Goal: Feedback & Contribution: Contribute content

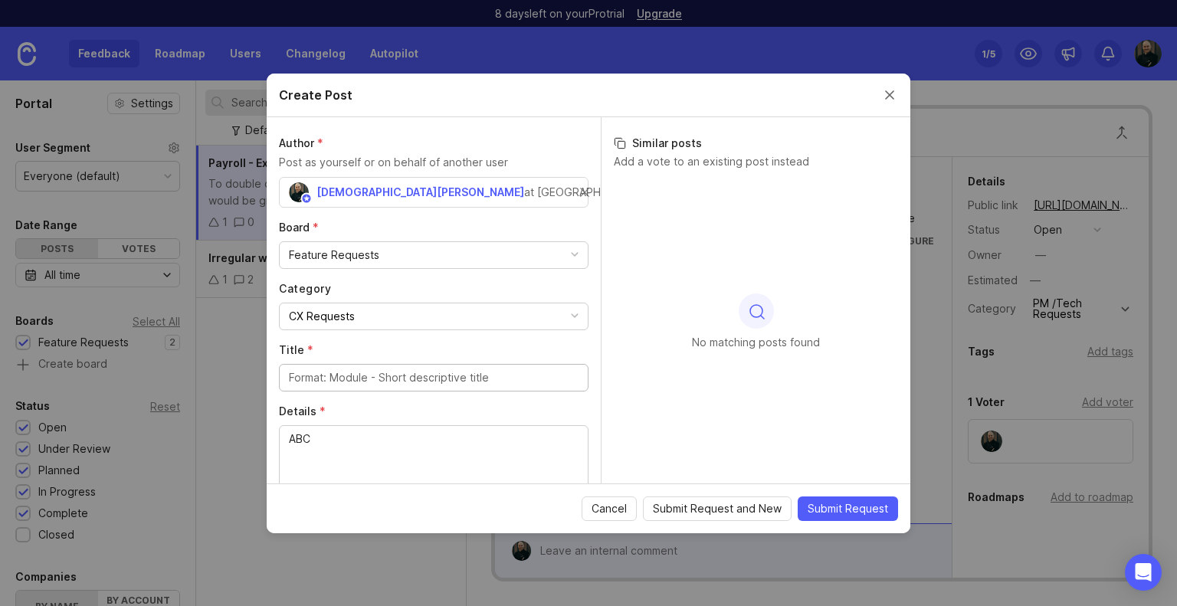
click at [881, 89] on div "Create Post" at bounding box center [588, 96] width 643 height 44
click at [882, 97] on button "Close create post modal" at bounding box center [889, 95] width 17 height 17
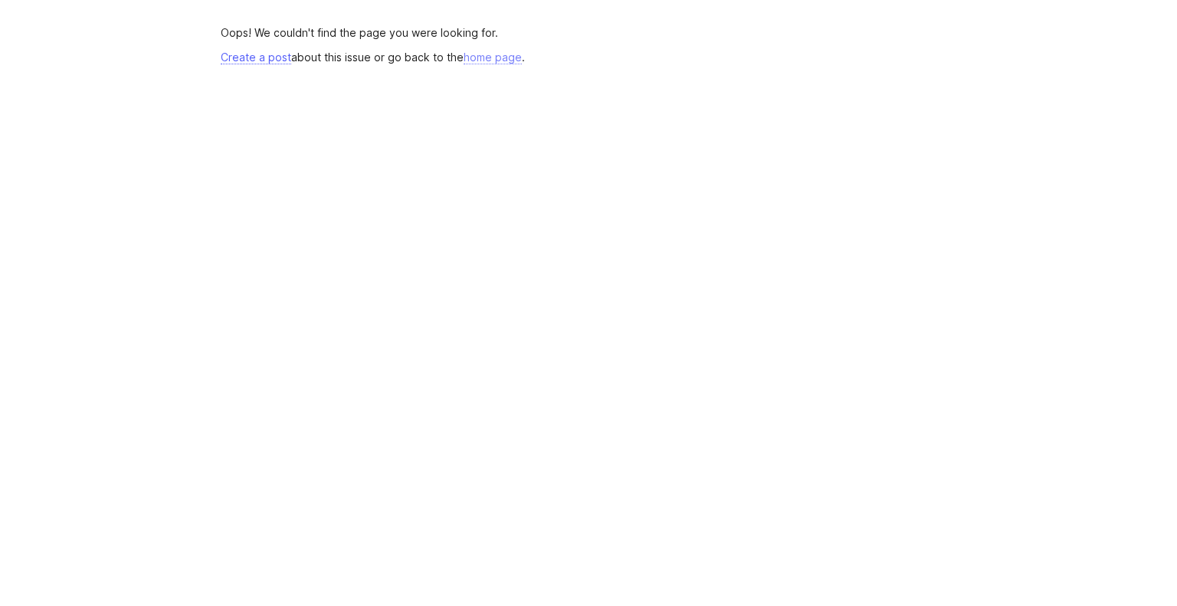
click at [521, 54] on link "home page" at bounding box center [492, 58] width 58 height 14
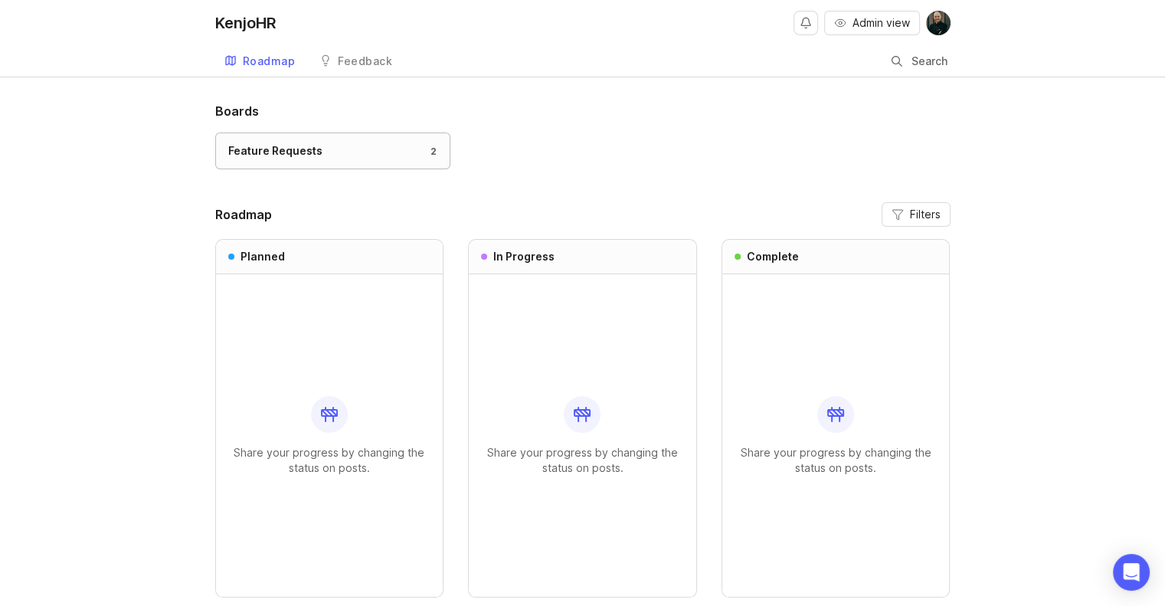
click at [329, 152] on div "Feature Requests 2" at bounding box center [332, 150] width 209 height 17
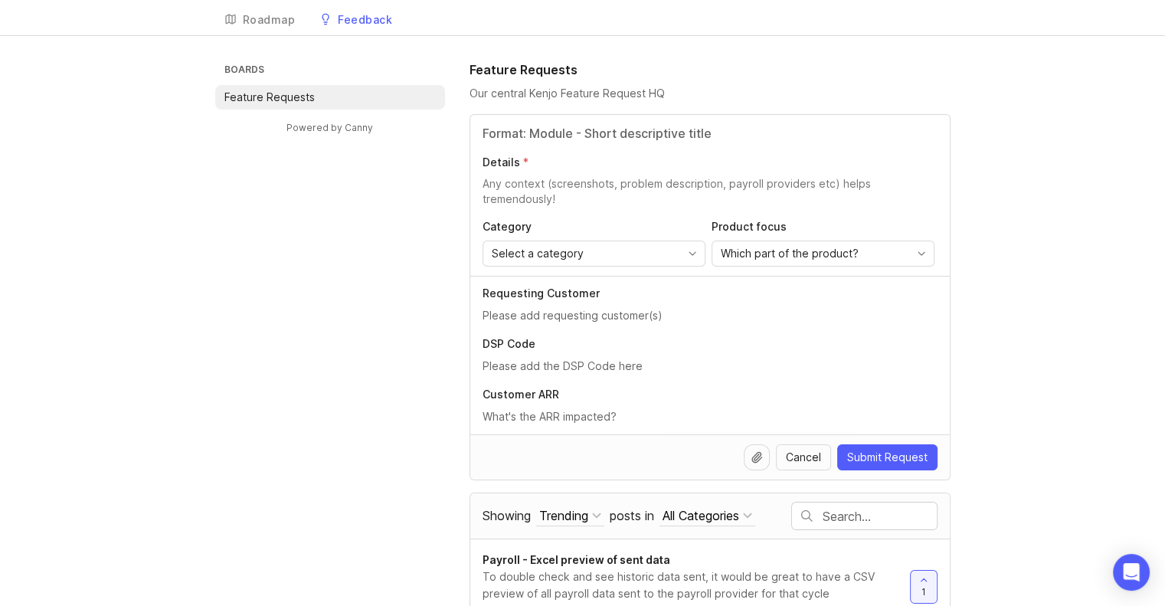
scroll to position [77, 0]
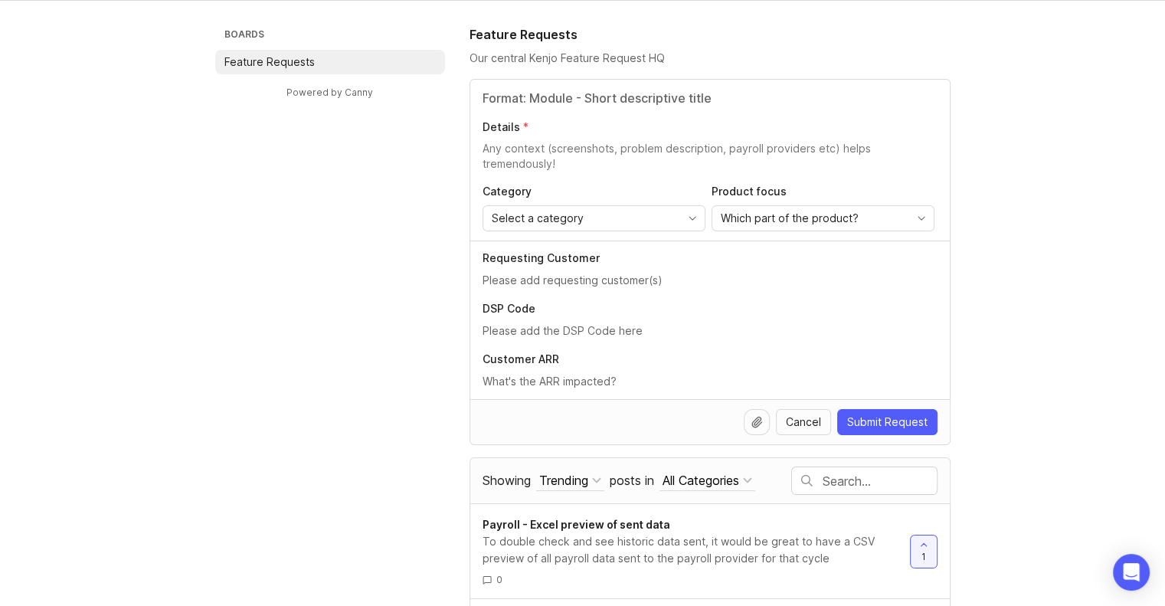
click at [544, 277] on input "text" at bounding box center [710, 280] width 455 height 17
click at [1038, 113] on div "Boards Feature Requests Powered by Canny Feature Requests Our central Kenjo Fea…" at bounding box center [582, 342] width 1165 height 635
click at [552, 94] on input "Title" at bounding box center [710, 98] width 455 height 18
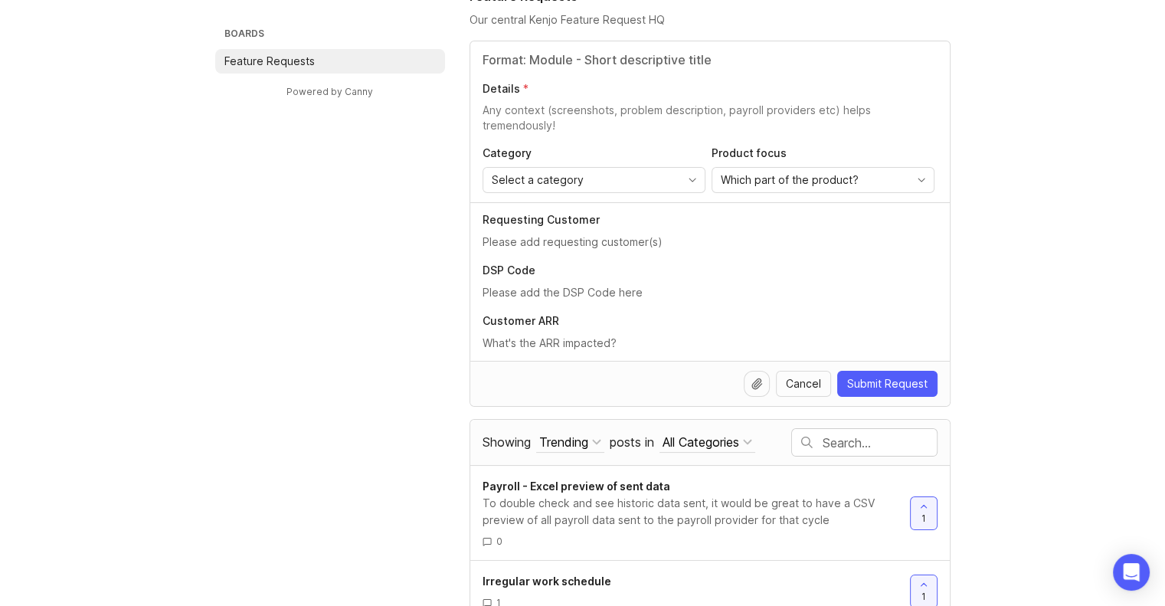
scroll to position [136, 0]
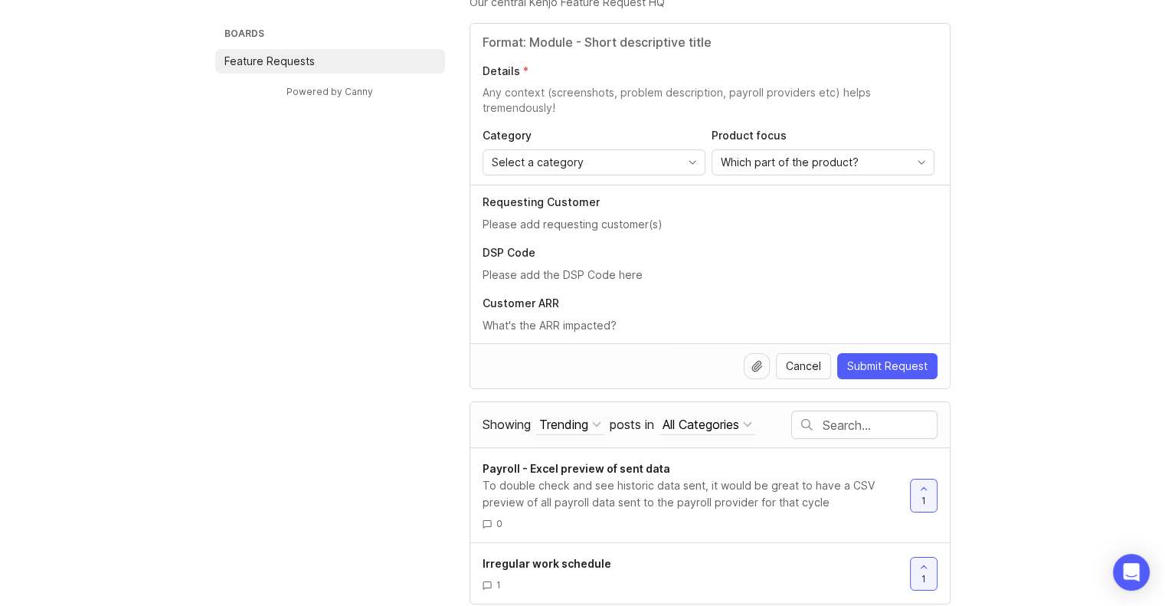
scroll to position [136, 0]
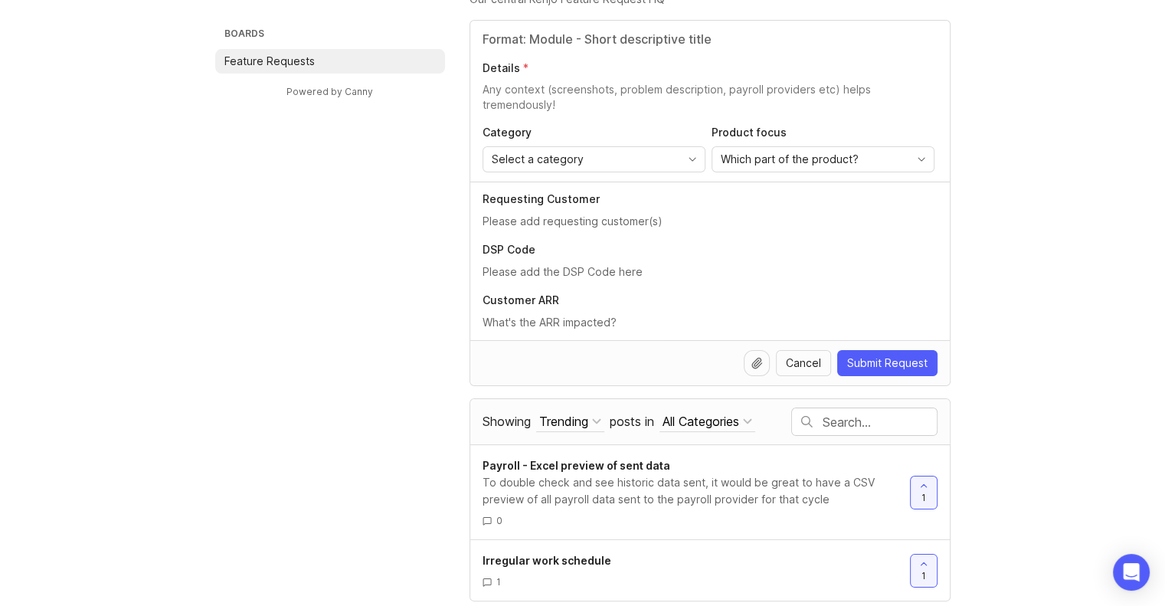
click at [558, 280] on div "Requesting Customer DSP Code Customer ARR" at bounding box center [710, 261] width 480 height 159
click at [555, 310] on div "Customer ARR" at bounding box center [710, 312] width 455 height 38
click at [558, 314] on input "text" at bounding box center [710, 322] width 455 height 17
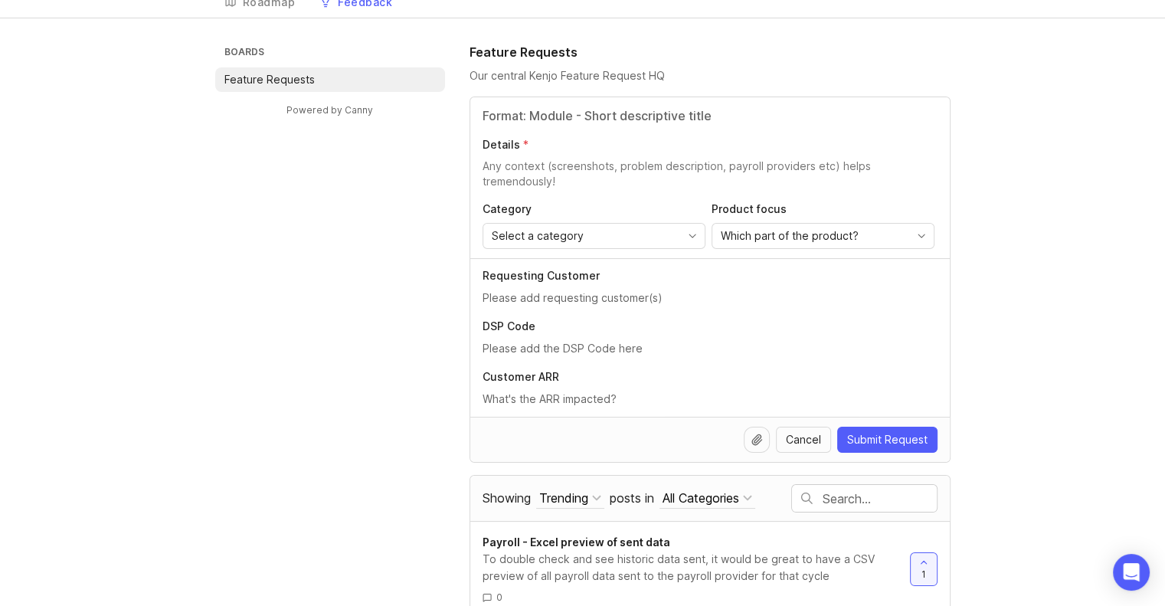
scroll to position [0, 0]
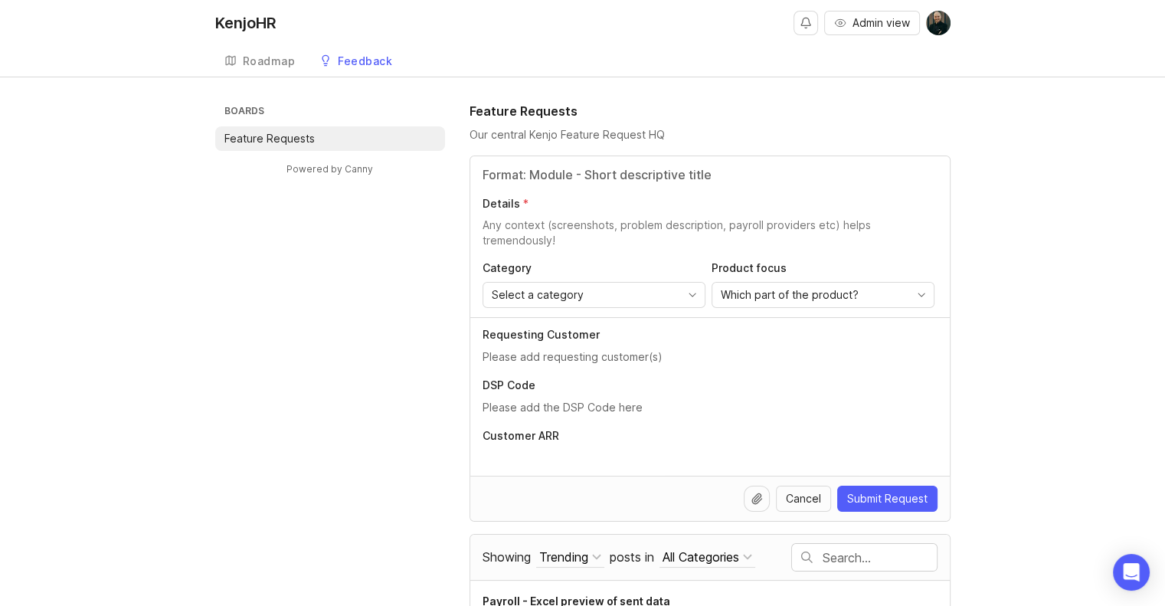
click at [794, 399] on input "text" at bounding box center [710, 407] width 455 height 17
click at [530, 181] on input "Title" at bounding box center [710, 174] width 455 height 18
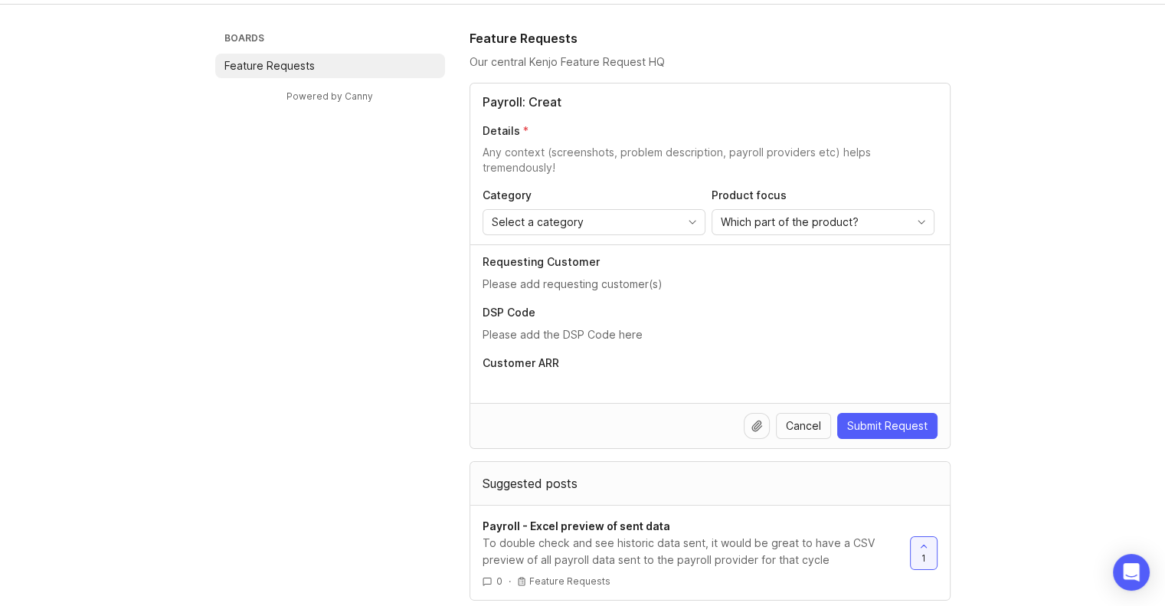
type input "Payroll: Create"
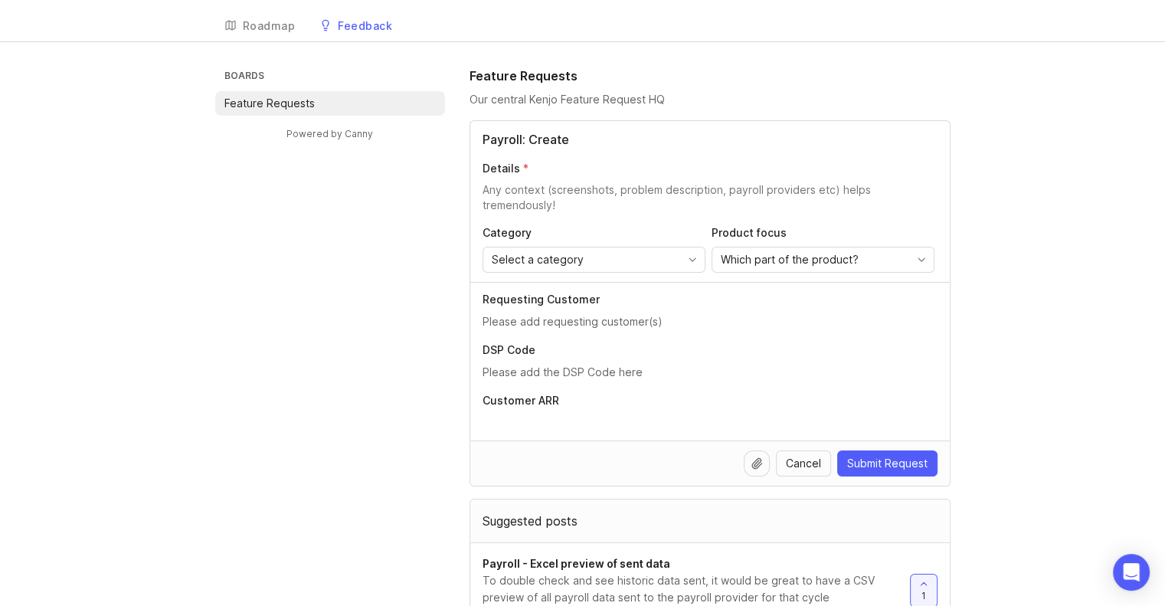
scroll to position [0, 0]
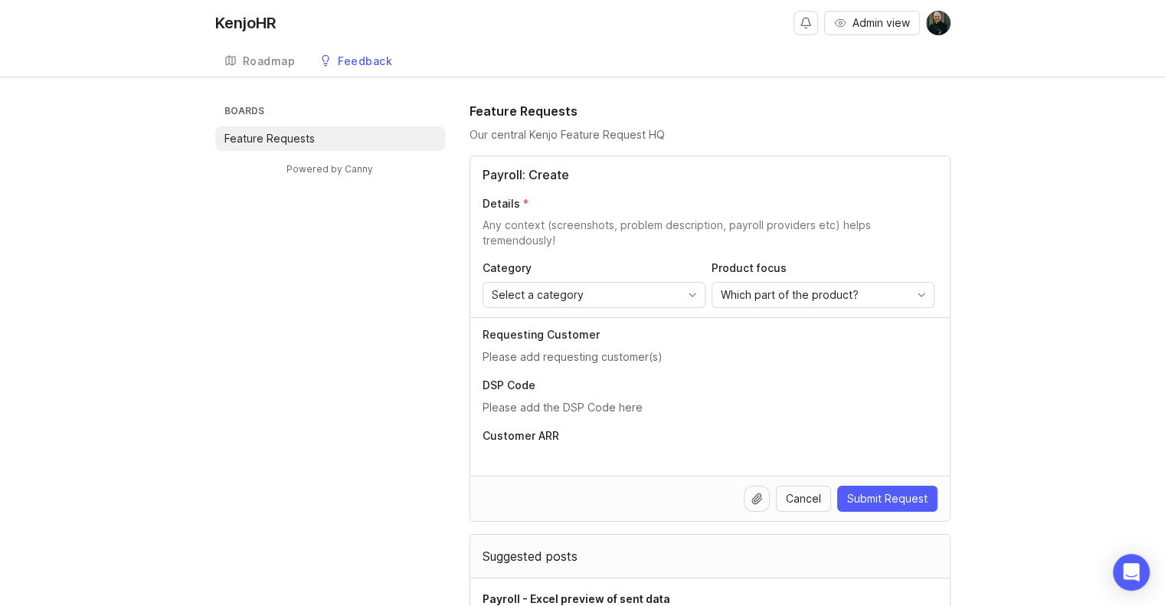
drag, startPoint x: 572, startPoint y: 180, endPoint x: 306, endPoint y: 182, distance: 265.8
click at [309, 179] on div "Boards Feature Requests Powered by Canny Feature Requests Our central Kenjo Fea…" at bounding box center [582, 387] width 735 height 571
